Goal: Use online tool/utility

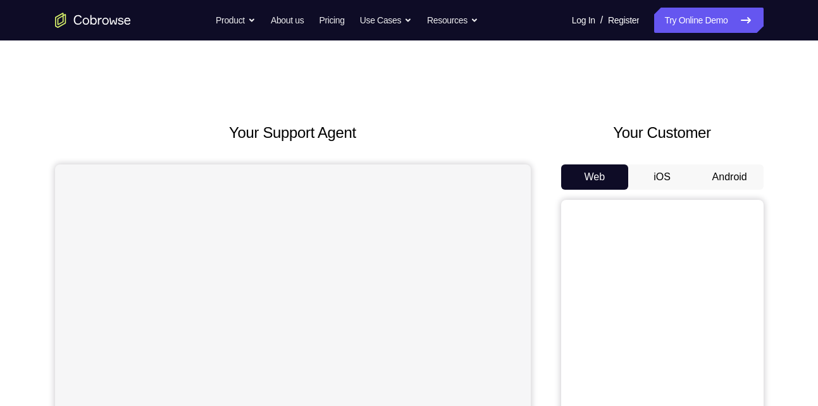
click at [732, 169] on button "Android" at bounding box center [730, 176] width 68 height 25
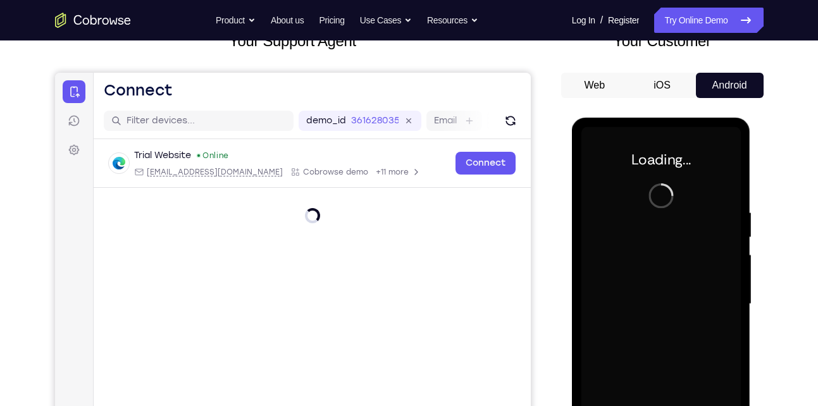
scroll to position [90, 0]
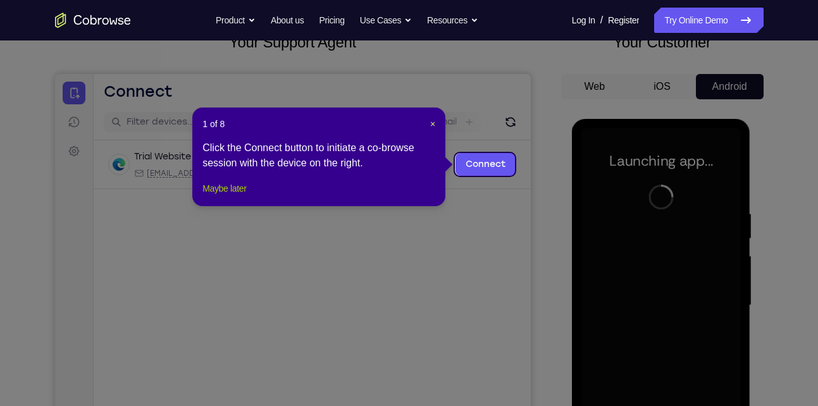
click at [238, 196] on button "Maybe later" at bounding box center [224, 188] width 44 height 15
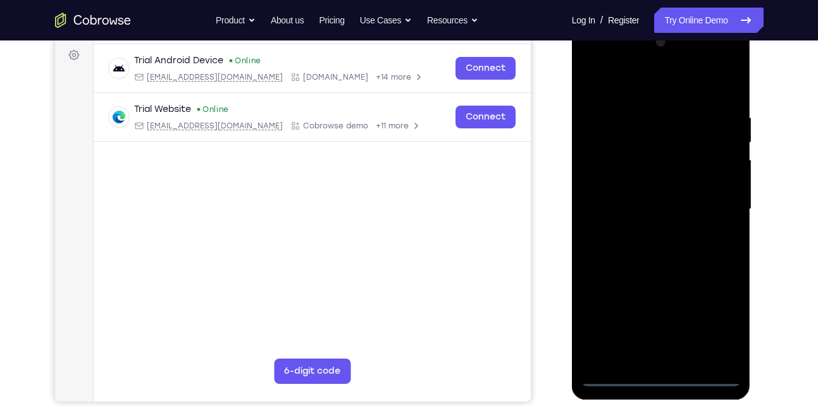
scroll to position [186, 0]
click at [663, 378] on div at bounding box center [660, 210] width 159 height 354
click at [718, 319] on div at bounding box center [660, 210] width 159 height 354
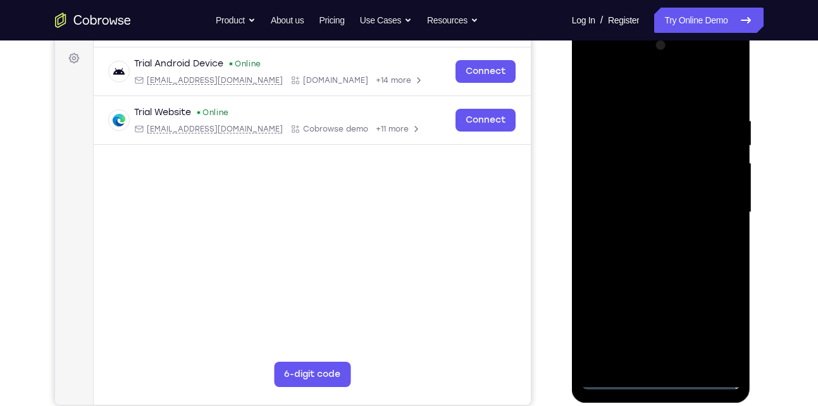
scroll to position [183, 0]
click at [630, 97] on div at bounding box center [660, 213] width 159 height 354
click at [710, 204] on div at bounding box center [660, 213] width 159 height 354
click at [674, 362] on div at bounding box center [660, 213] width 159 height 354
click at [609, 196] on div at bounding box center [660, 213] width 159 height 354
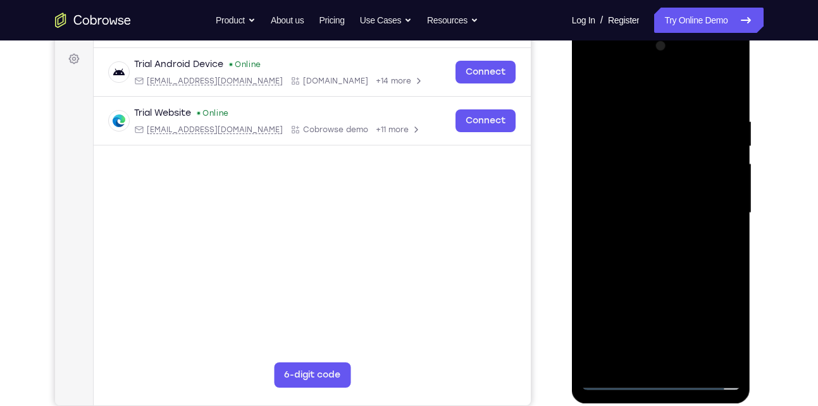
click at [627, 187] on div at bounding box center [660, 213] width 159 height 354
click at [675, 214] on div at bounding box center [660, 213] width 159 height 354
click at [632, 212] on div at bounding box center [660, 213] width 159 height 354
click at [602, 210] on div at bounding box center [660, 213] width 159 height 354
click at [667, 178] on div at bounding box center [660, 213] width 159 height 354
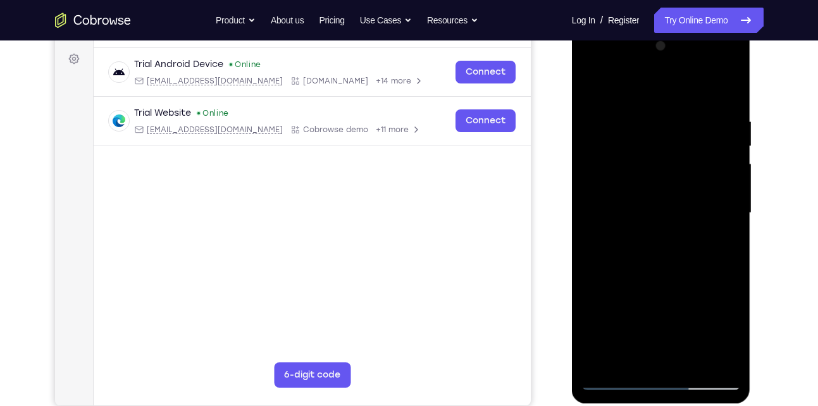
click at [670, 185] on div at bounding box center [660, 213] width 159 height 354
click at [614, 131] on div at bounding box center [660, 213] width 159 height 354
click at [665, 167] on div at bounding box center [660, 213] width 159 height 354
click at [636, 267] on div at bounding box center [660, 213] width 159 height 354
click at [691, 359] on div at bounding box center [660, 213] width 159 height 354
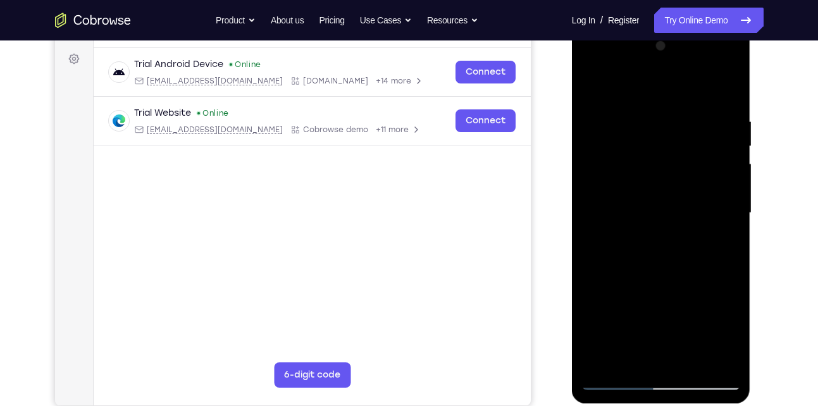
click at [673, 277] on div at bounding box center [660, 213] width 159 height 354
click at [653, 273] on div at bounding box center [660, 213] width 159 height 354
drag, startPoint x: 715, startPoint y: 223, endPoint x: 739, endPoint y: 255, distance: 40.2
click at [739, 255] on div at bounding box center [660, 213] width 159 height 354
drag, startPoint x: 739, startPoint y: 255, endPoint x: 734, endPoint y: 163, distance: 92.5
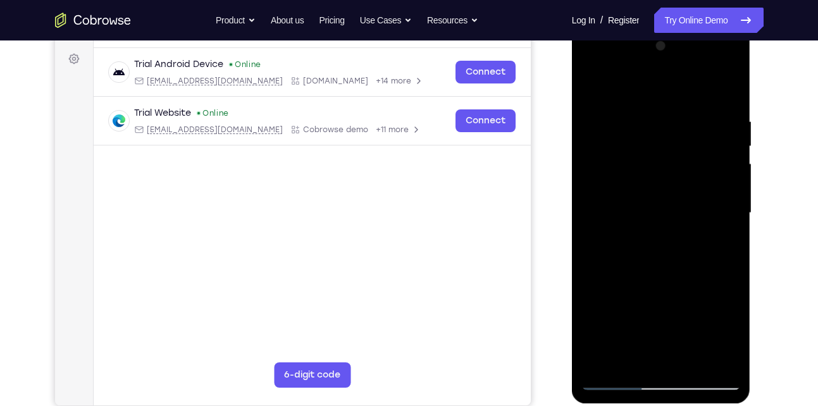
click at [734, 163] on div at bounding box center [660, 213] width 159 height 354
drag, startPoint x: 737, startPoint y: 210, endPoint x: 738, endPoint y: 109, distance: 100.5
click at [738, 109] on div at bounding box center [660, 213] width 159 height 354
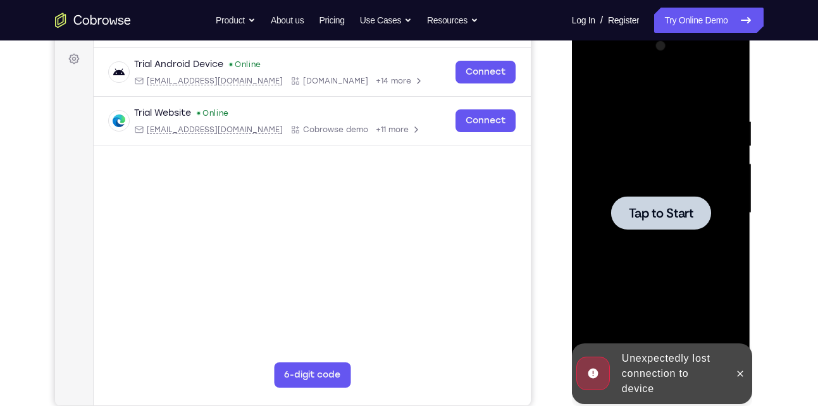
click at [674, 212] on span "Tap to Start" at bounding box center [661, 213] width 65 height 13
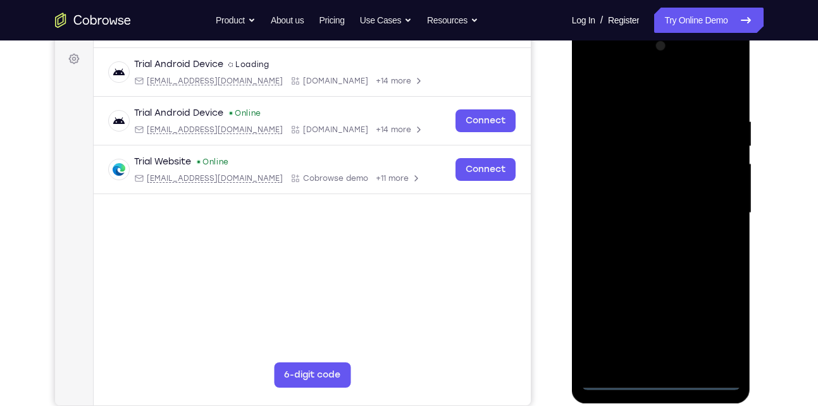
click at [662, 377] on div at bounding box center [660, 213] width 159 height 354
click at [716, 324] on div at bounding box center [660, 213] width 159 height 354
click at [608, 90] on div at bounding box center [660, 213] width 159 height 354
click at [713, 205] on div at bounding box center [660, 213] width 159 height 354
click at [645, 234] on div at bounding box center [660, 213] width 159 height 354
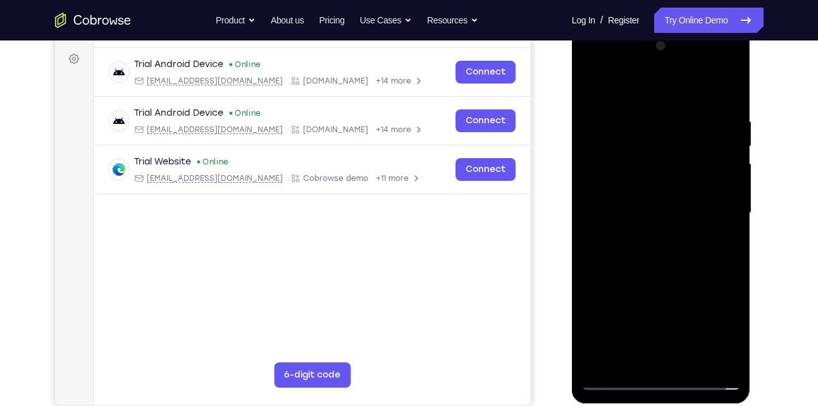
click at [639, 203] on div at bounding box center [660, 213] width 159 height 354
click at [643, 182] on div at bounding box center [660, 213] width 159 height 354
click at [624, 209] on div at bounding box center [660, 213] width 159 height 354
click at [673, 255] on div at bounding box center [660, 213] width 159 height 354
click at [730, 87] on div at bounding box center [660, 213] width 159 height 354
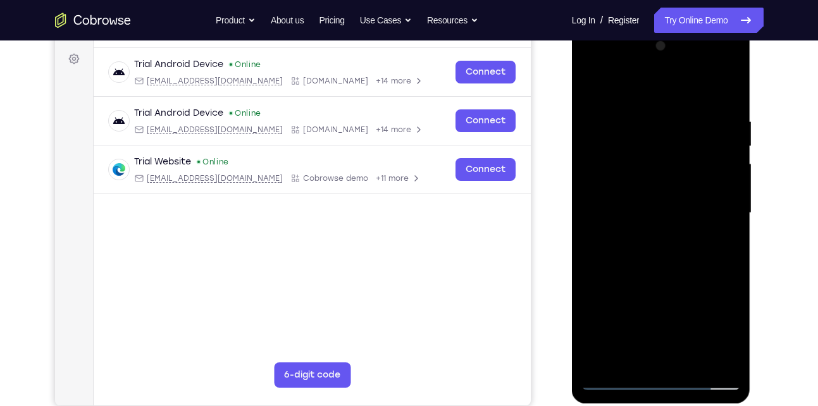
click at [677, 268] on div at bounding box center [660, 213] width 159 height 354
click at [601, 360] on div at bounding box center [660, 213] width 159 height 354
click at [646, 114] on div at bounding box center [660, 213] width 159 height 354
click at [708, 359] on div at bounding box center [660, 213] width 159 height 354
click at [617, 381] on div at bounding box center [660, 213] width 159 height 354
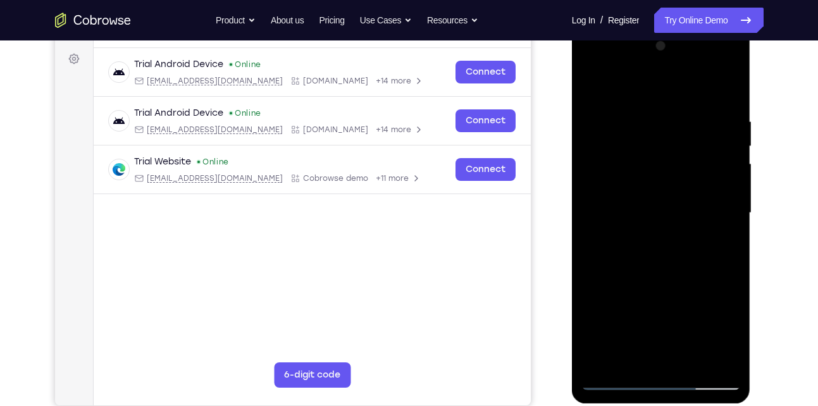
click at [691, 359] on div at bounding box center [660, 213] width 159 height 354
click at [675, 282] on div at bounding box center [660, 213] width 159 height 354
click at [644, 274] on div at bounding box center [660, 213] width 159 height 354
drag, startPoint x: 732, startPoint y: 157, endPoint x: 712, endPoint y: 195, distance: 43.3
click at [712, 195] on div at bounding box center [660, 213] width 159 height 354
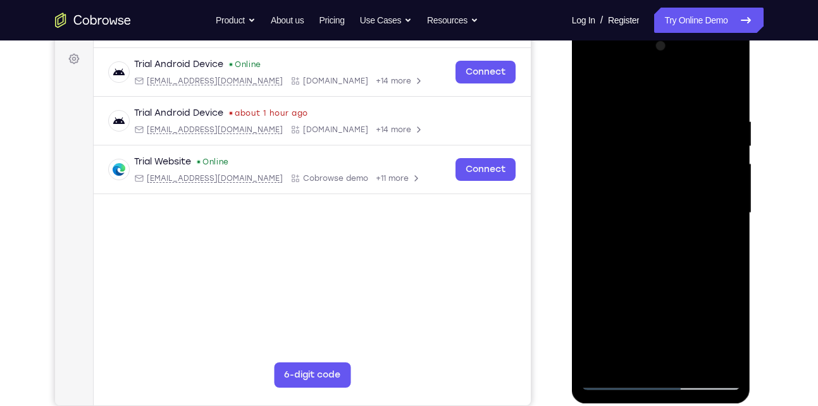
drag, startPoint x: 733, startPoint y: 191, endPoint x: 720, endPoint y: 268, distance: 78.2
click at [720, 268] on div at bounding box center [660, 213] width 159 height 354
drag, startPoint x: 734, startPoint y: 180, endPoint x: 730, endPoint y: 276, distance: 96.2
click at [730, 276] on div at bounding box center [660, 213] width 159 height 354
click at [643, 140] on div at bounding box center [660, 213] width 159 height 354
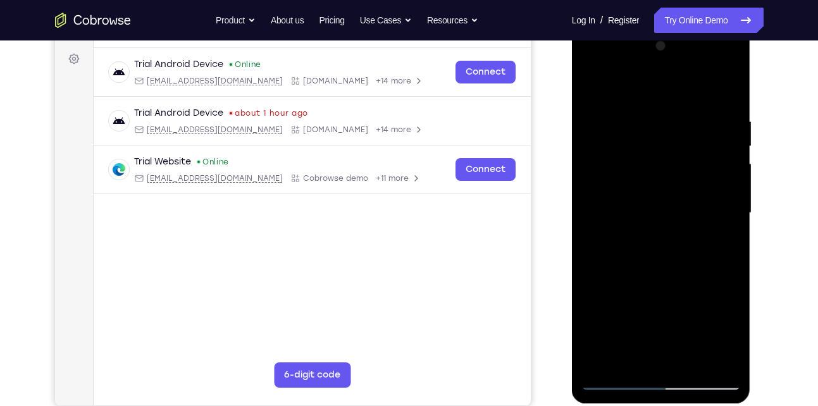
click at [727, 302] on div at bounding box center [660, 213] width 159 height 354
